Goal: Task Accomplishment & Management: Complete application form

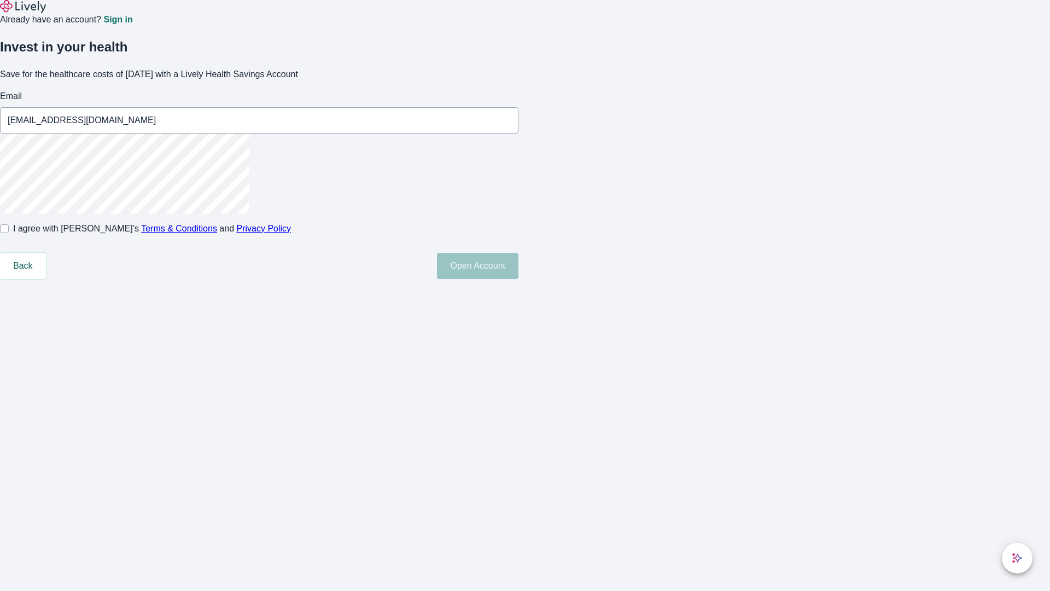
click at [9, 233] on input "I agree with Lively’s Terms & Conditions and Privacy Policy" at bounding box center [4, 228] width 9 height 9
checkbox input "true"
click at [518, 279] on button "Open Account" at bounding box center [477, 266] width 81 height 26
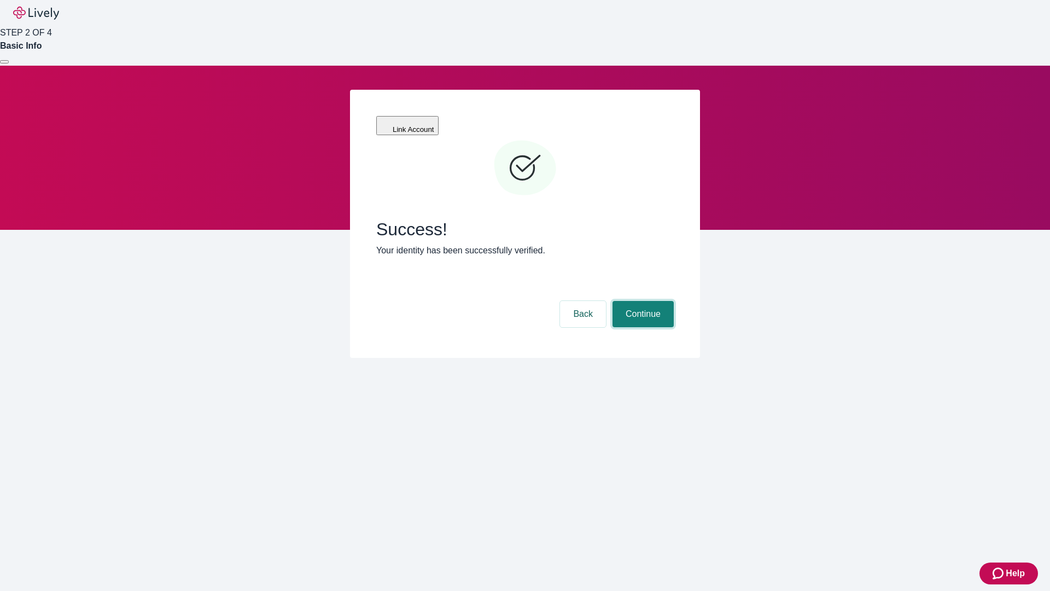
click at [641, 301] on button "Continue" at bounding box center [642, 314] width 61 height 26
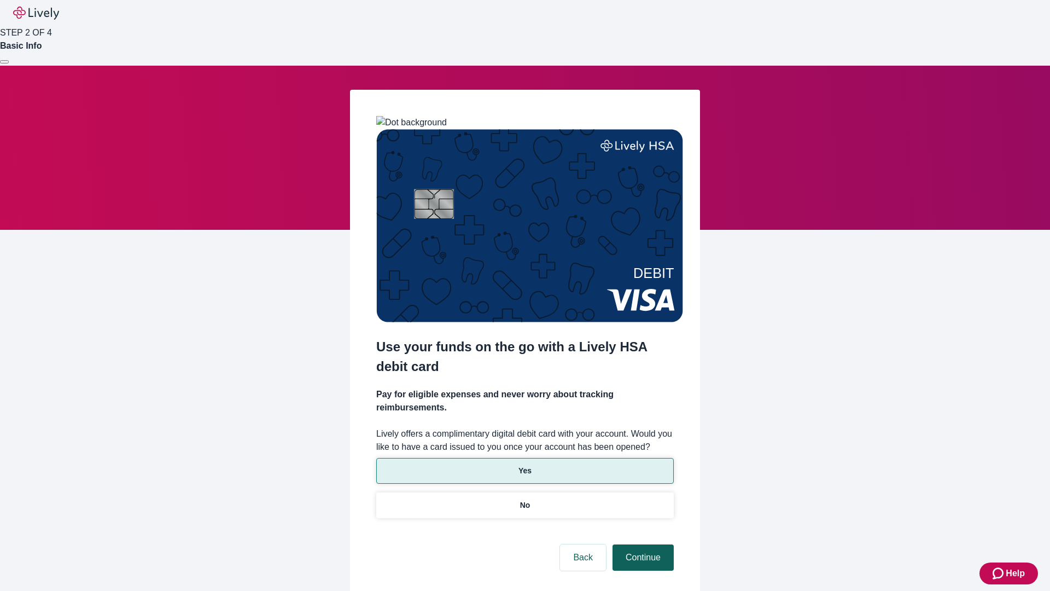
click at [524, 499] on p "No" at bounding box center [525, 504] width 10 height 11
click at [641, 544] on button "Continue" at bounding box center [642, 557] width 61 height 26
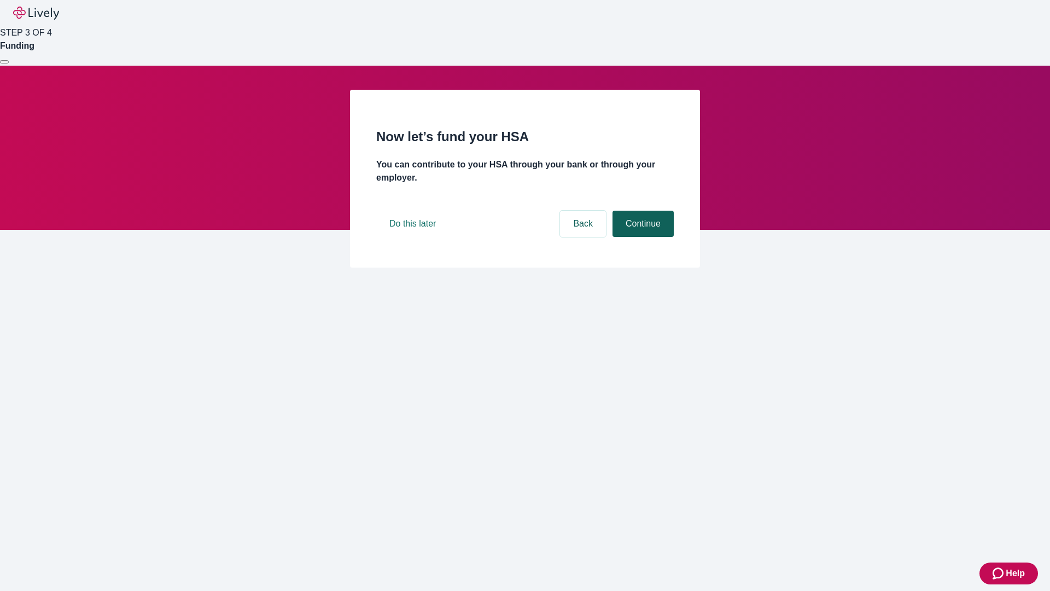
click at [641, 237] on button "Continue" at bounding box center [642, 224] width 61 height 26
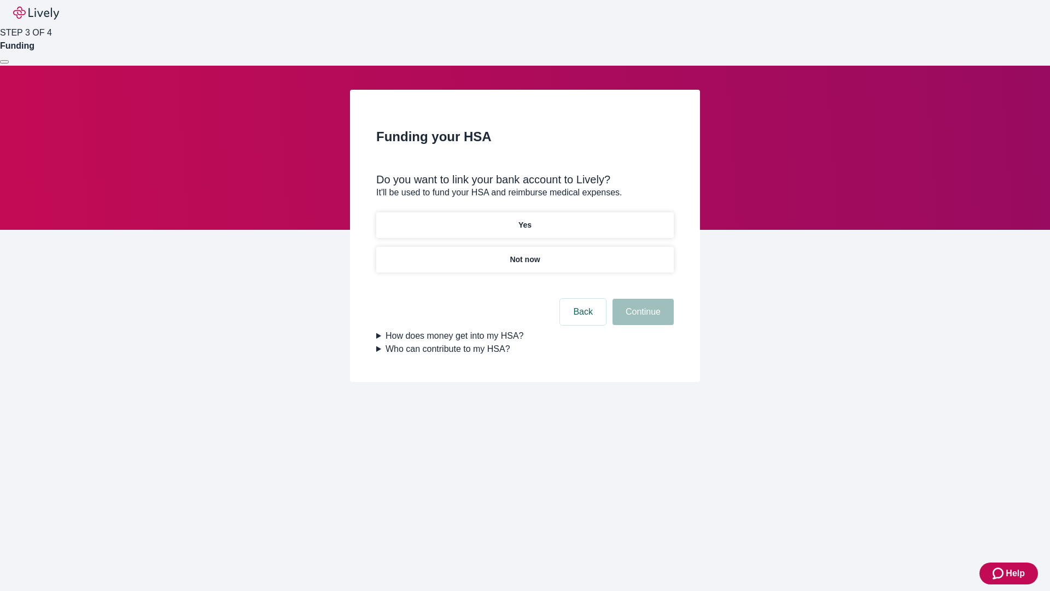
click at [524, 219] on p "Yes" at bounding box center [524, 224] width 13 height 11
click at [641, 299] on button "Continue" at bounding box center [642, 312] width 61 height 26
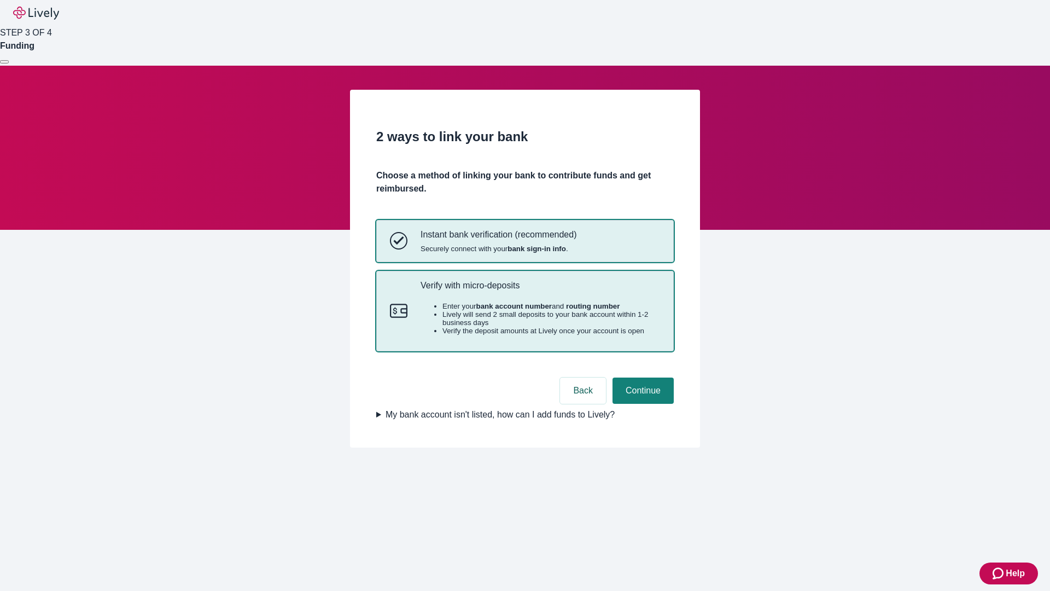
click at [540, 290] on p "Verify with micro-deposits" at bounding box center [541, 285] width 240 height 10
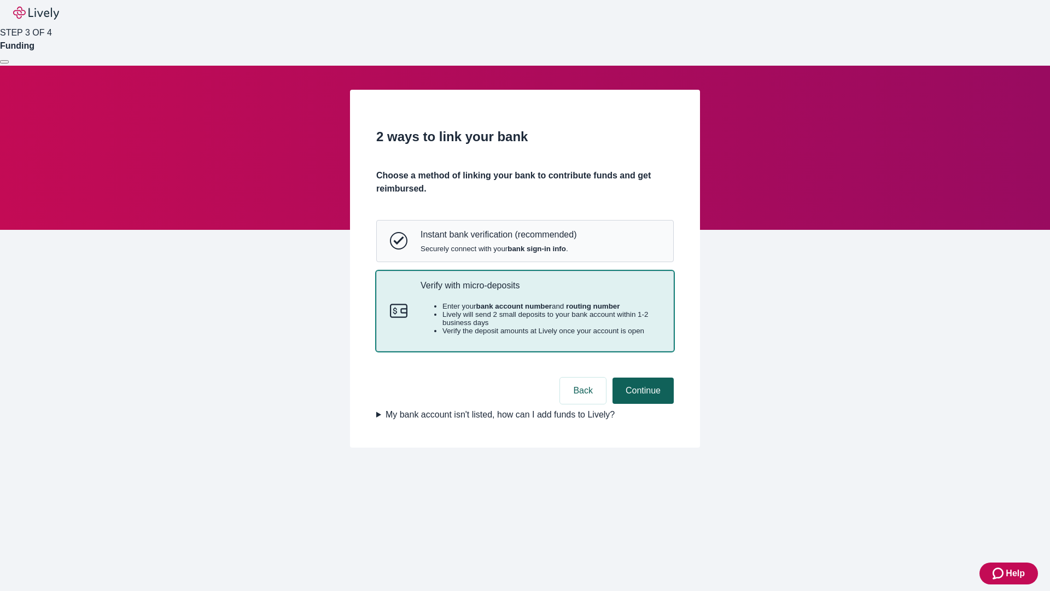
click at [641, 404] on button "Continue" at bounding box center [642, 390] width 61 height 26
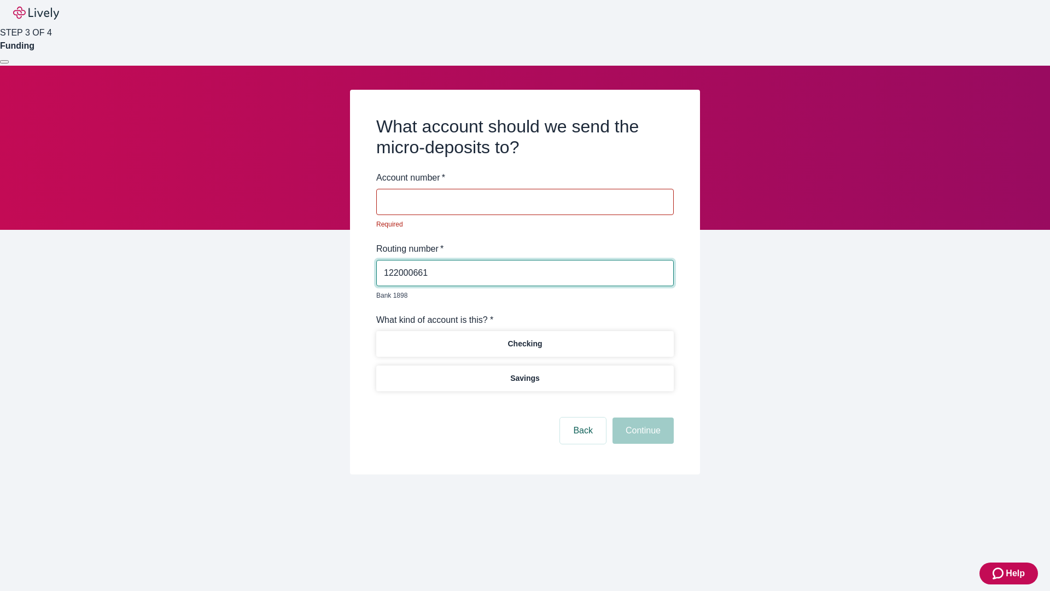
type input "122000661"
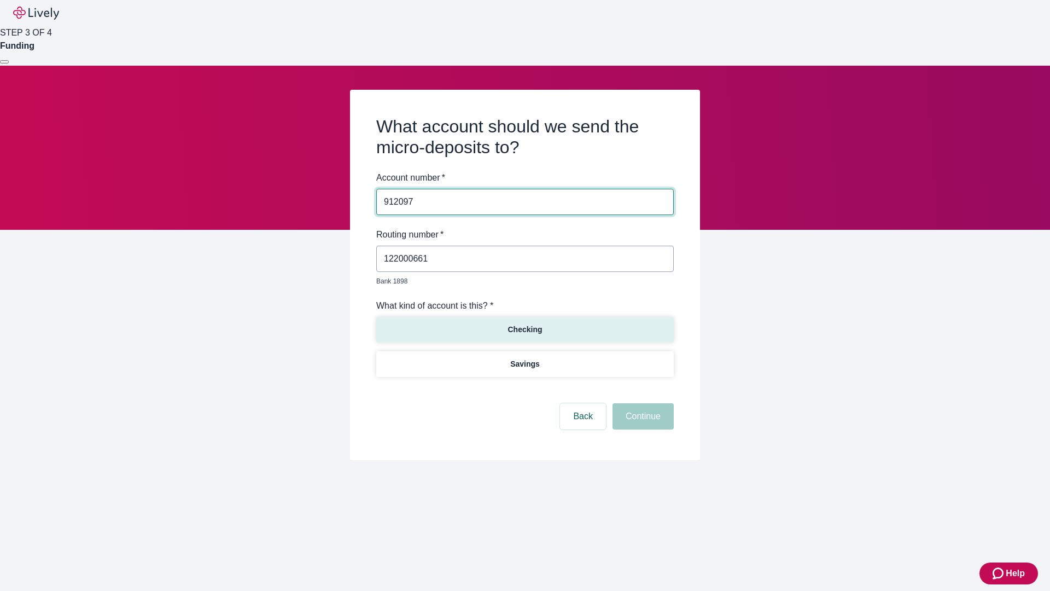
type input "912097"
click at [524, 324] on p "Checking" at bounding box center [524, 329] width 34 height 11
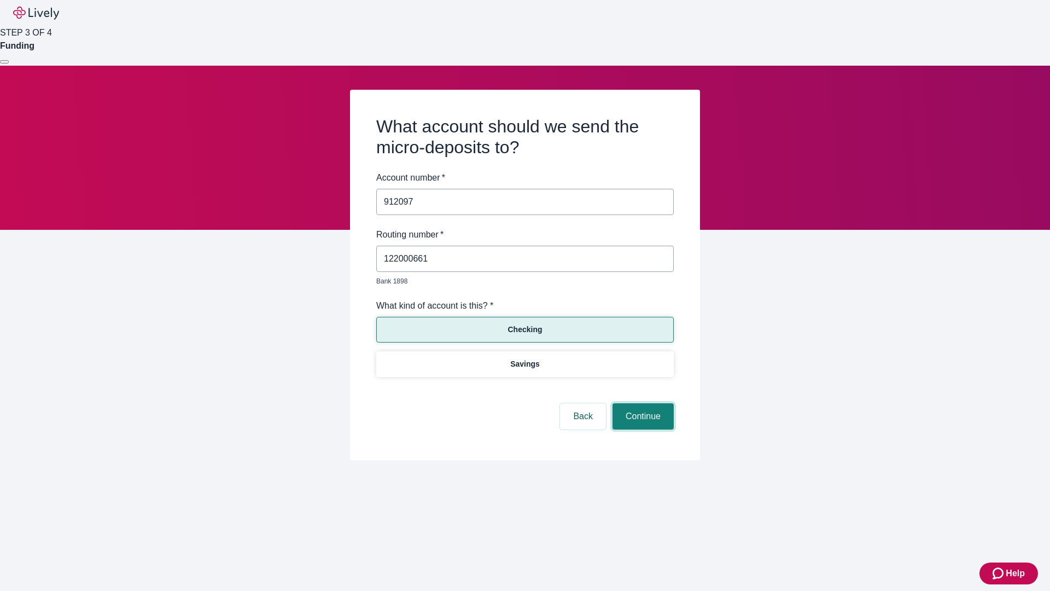
click at [641, 404] on button "Continue" at bounding box center [642, 416] width 61 height 26
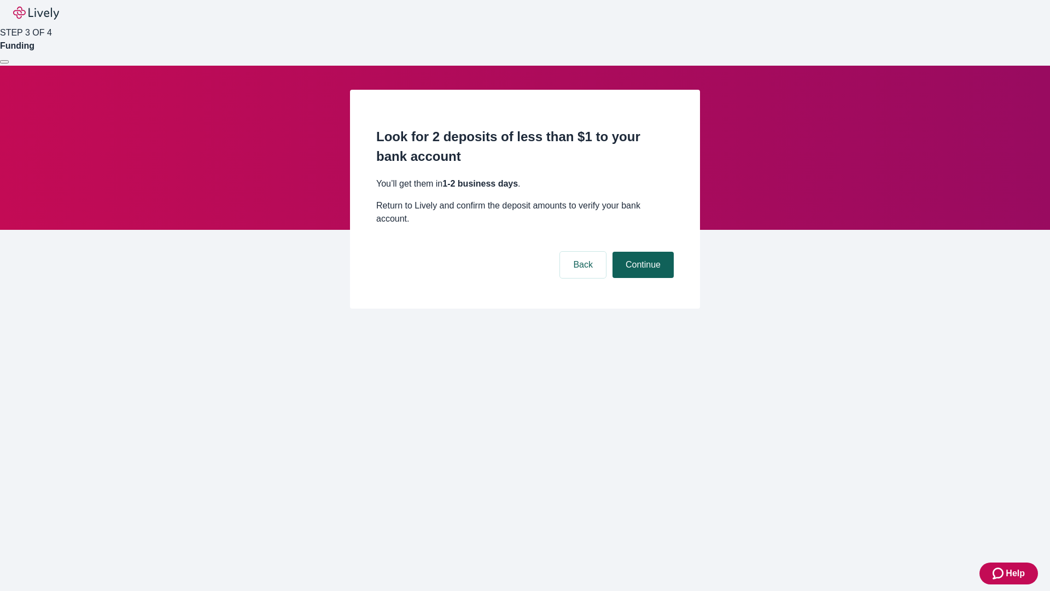
click at [641, 252] on button "Continue" at bounding box center [642, 265] width 61 height 26
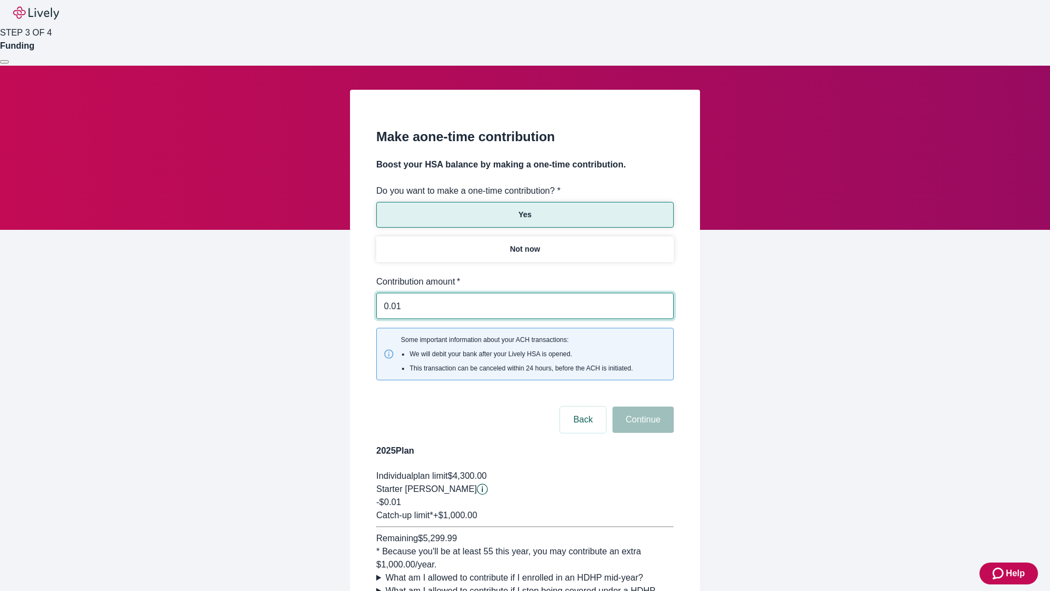
type input "0.01"
click at [641, 406] on button "Continue" at bounding box center [642, 419] width 61 height 26
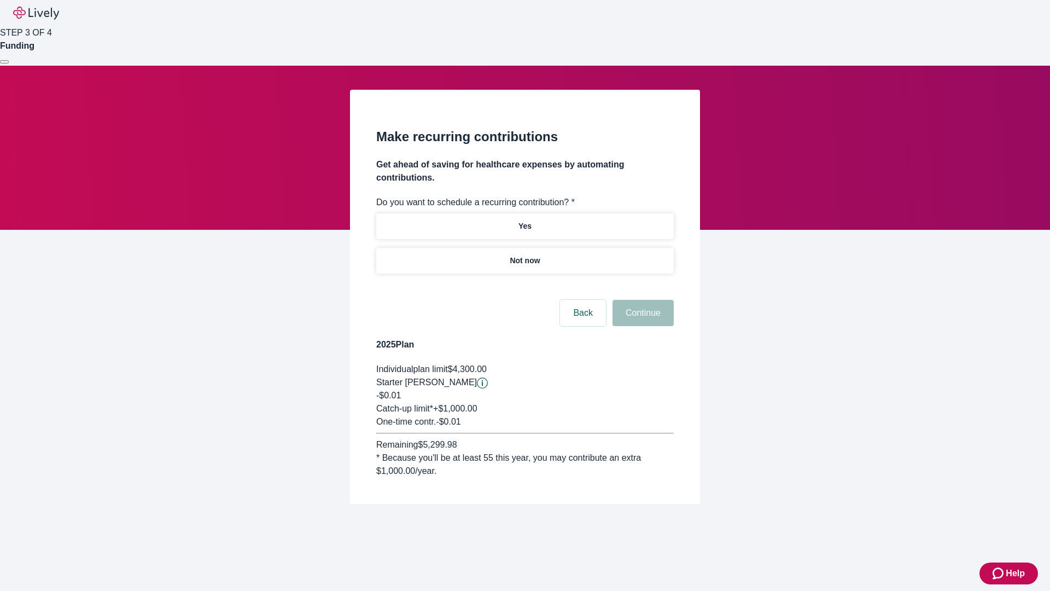
click at [524, 255] on p "Not now" at bounding box center [525, 260] width 30 height 11
click at [641, 300] on button "Continue" at bounding box center [642, 313] width 61 height 26
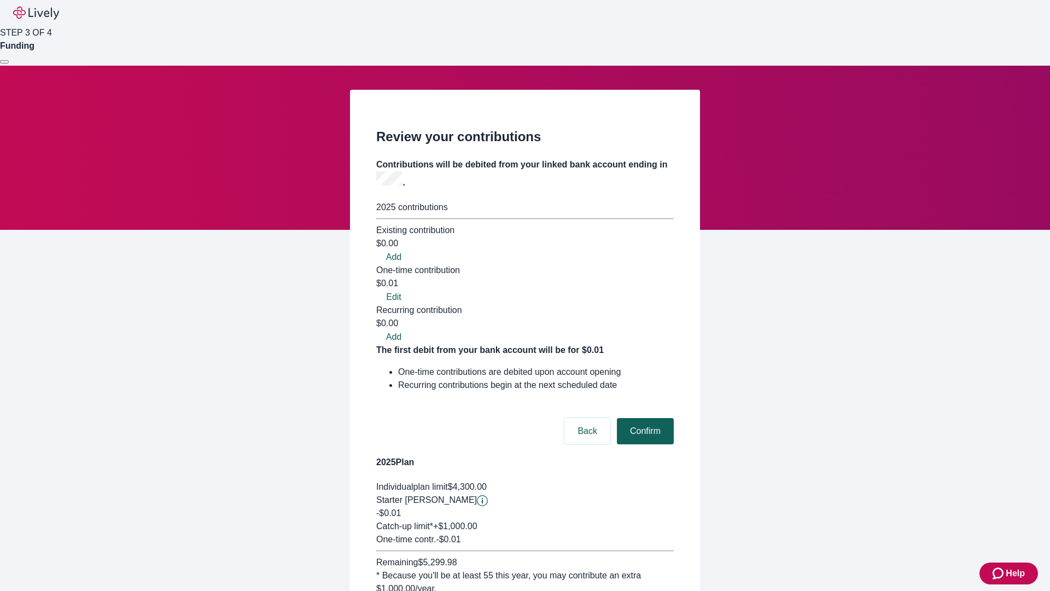
click at [644, 418] on button "Confirm" at bounding box center [645, 431] width 57 height 26
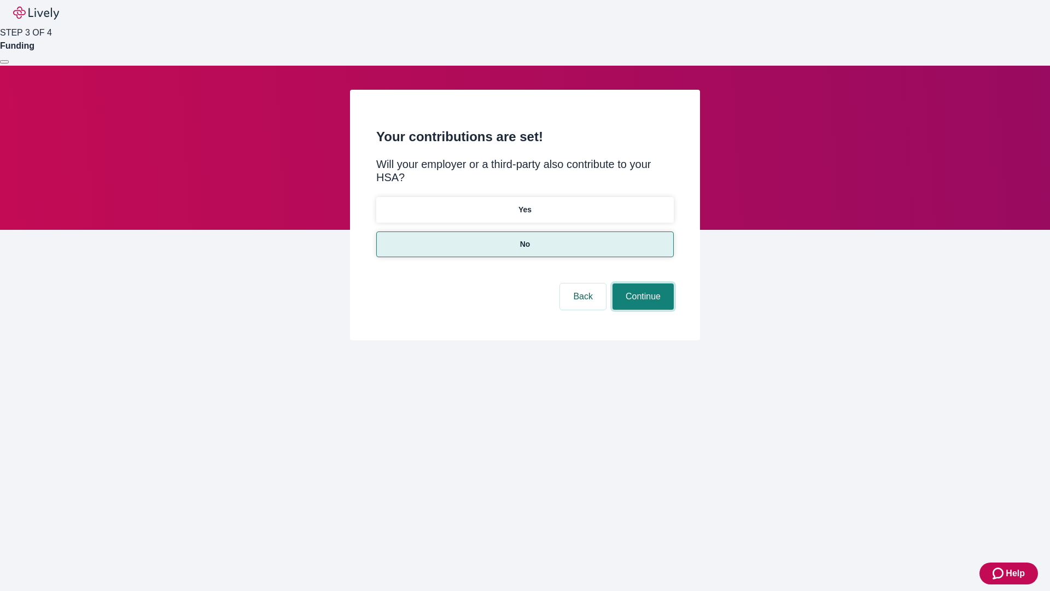
click at [641, 283] on button "Continue" at bounding box center [642, 296] width 61 height 26
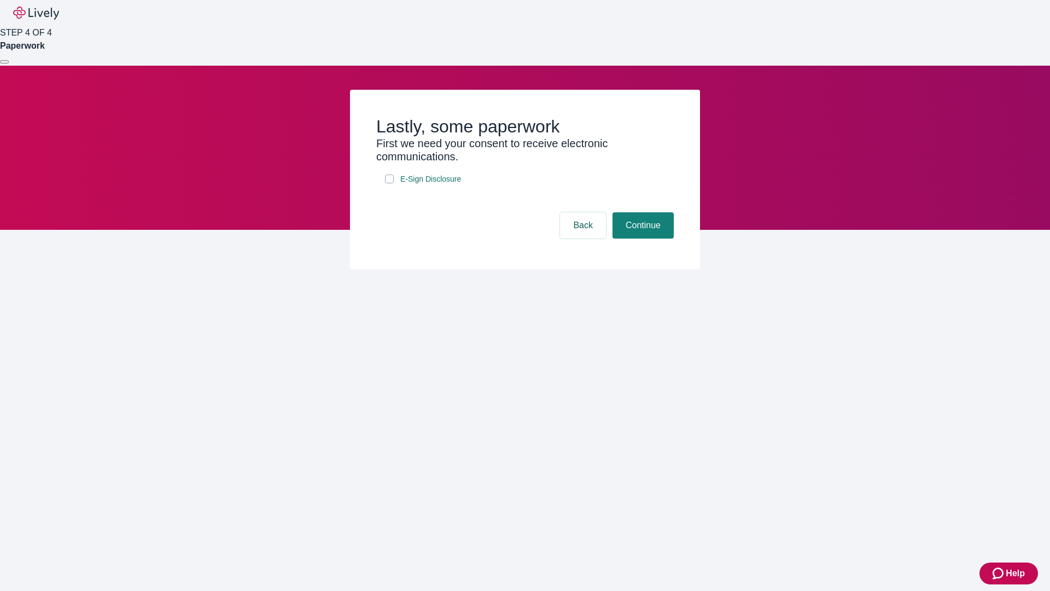
click at [389, 183] on input "E-Sign Disclosure" at bounding box center [389, 178] width 9 height 9
checkbox input "true"
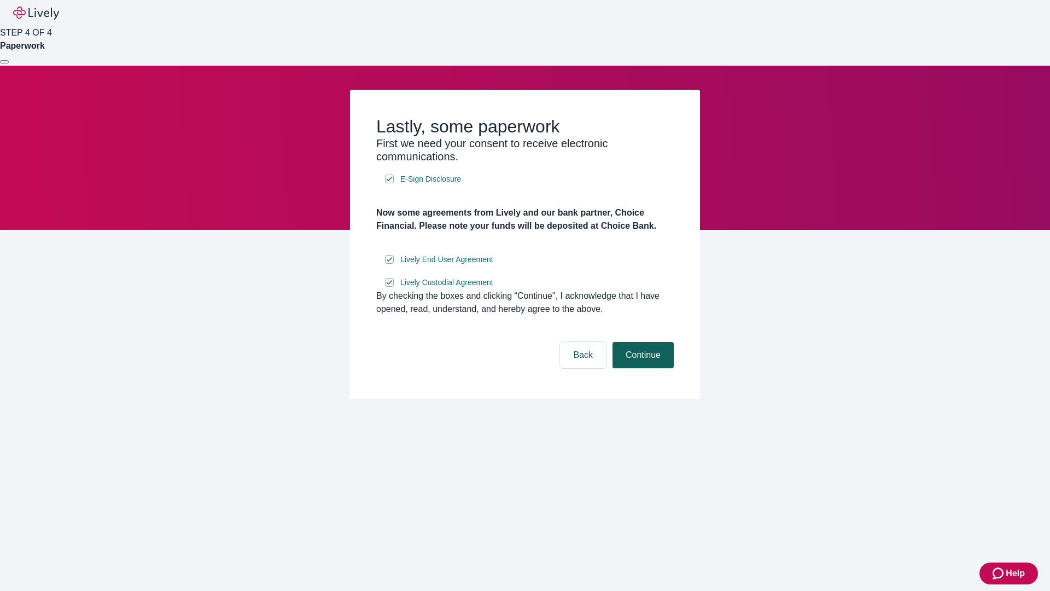
click at [641, 368] on button "Continue" at bounding box center [642, 355] width 61 height 26
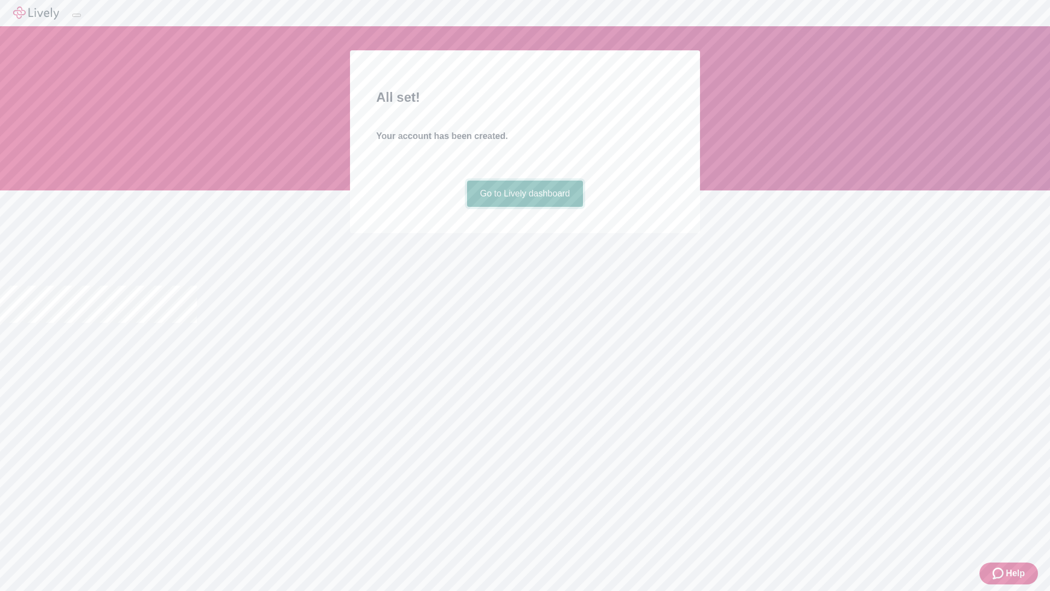
click at [524, 207] on link "Go to Lively dashboard" at bounding box center [525, 193] width 116 height 26
